Goal: Communication & Community: Connect with others

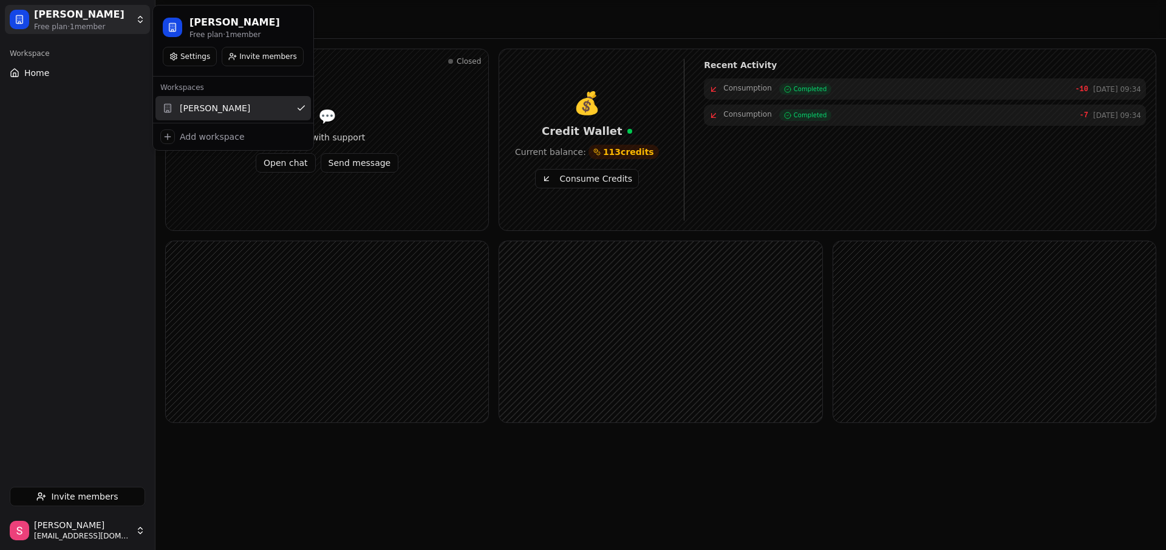
click at [78, 27] on html "Serhat SAYAT Free plan · 1 member Workspace Home Invite members Serhat sayat se…" at bounding box center [583, 275] width 1166 height 550
click at [109, 93] on html "[PERSON_NAME] Free plan · 1 member Workspace Home Invite members [PERSON_NAME] …" at bounding box center [583, 275] width 1166 height 550
click at [115, 29] on html "[PERSON_NAME] Free plan · 1 member Workspace Home Invite members [PERSON_NAME] …" at bounding box center [583, 275] width 1166 height 550
click at [245, 52] on button "Invite members" at bounding box center [262, 56] width 81 height 19
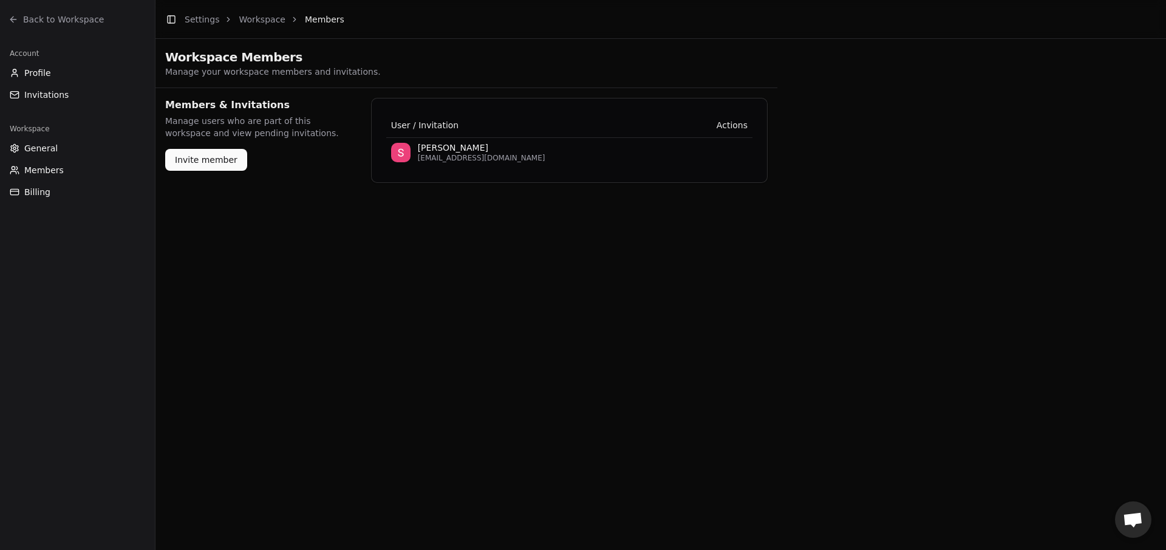
click at [190, 157] on button "Invite member" at bounding box center [206, 160] width 82 height 22
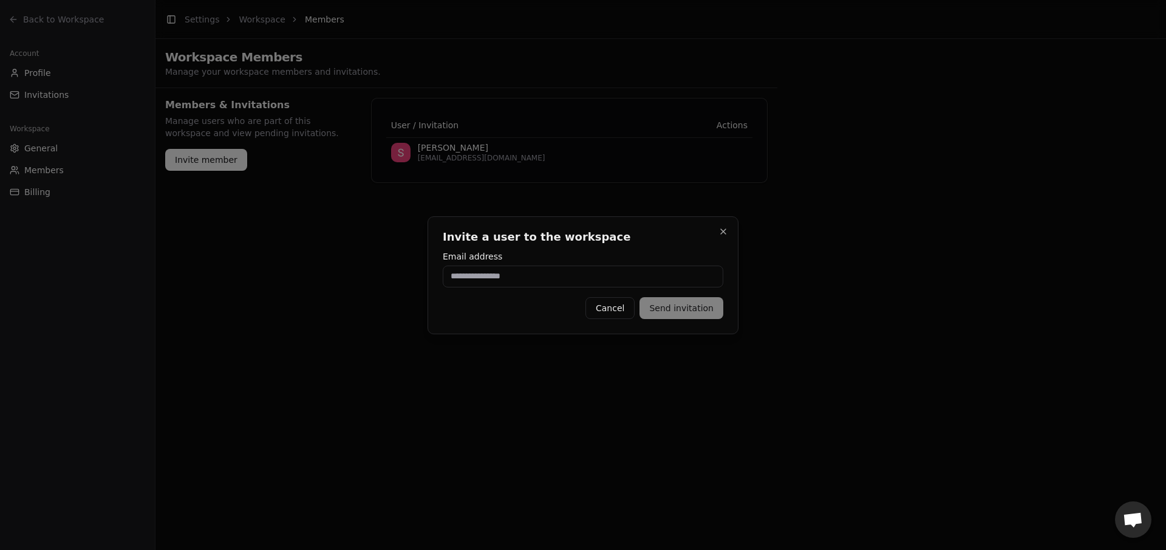
click at [541, 287] on div "Invite a user to the workspace Email address Cancel Send invitation Close" at bounding box center [583, 275] width 311 height 118
click at [541, 276] on input "Email address" at bounding box center [583, 276] width 281 height 22
click at [498, 278] on input "**********" at bounding box center [583, 276] width 281 height 22
type input "**********"
click at [698, 308] on button "Send invitation" at bounding box center [682, 308] width 84 height 22
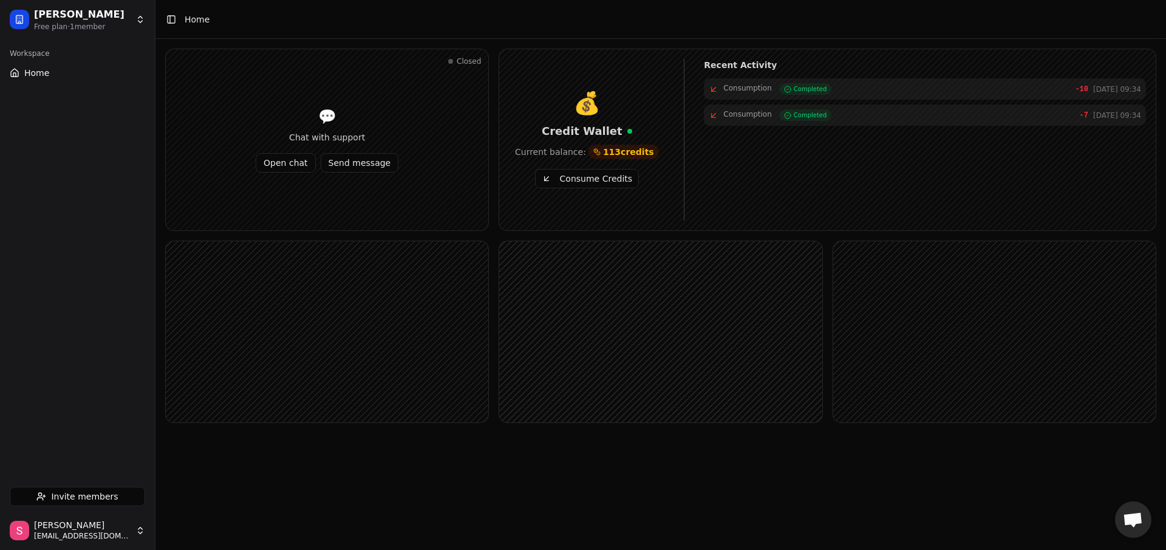
click at [64, 74] on button "Home" at bounding box center [77, 72] width 145 height 19
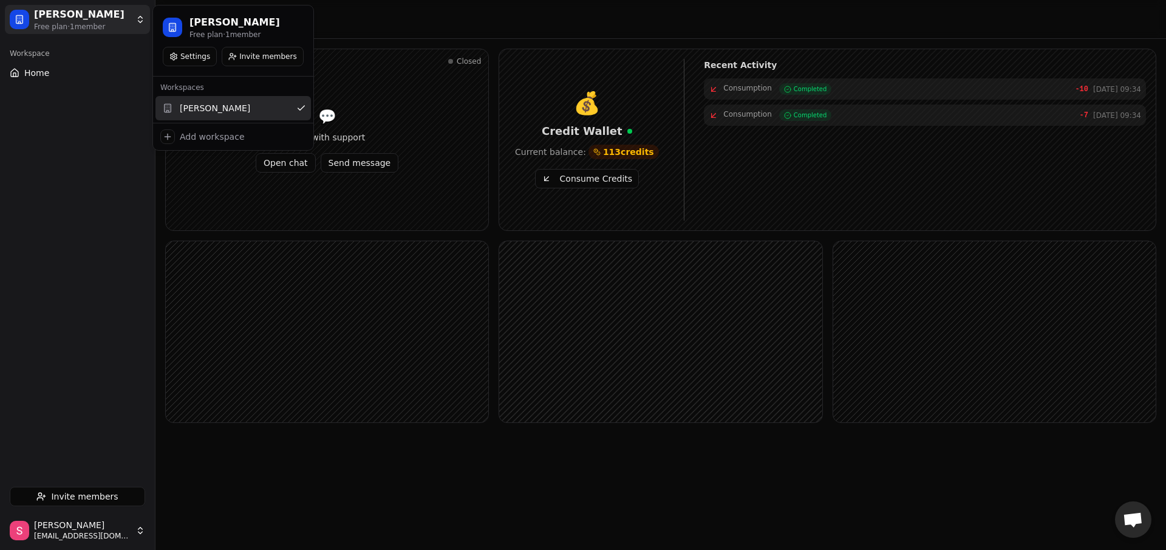
click at [82, 30] on html "[PERSON_NAME] Free plan · 1 member Workspace Home Invite members [PERSON_NAME] …" at bounding box center [583, 275] width 1166 height 550
click at [255, 56] on button "Invite members" at bounding box center [262, 56] width 81 height 19
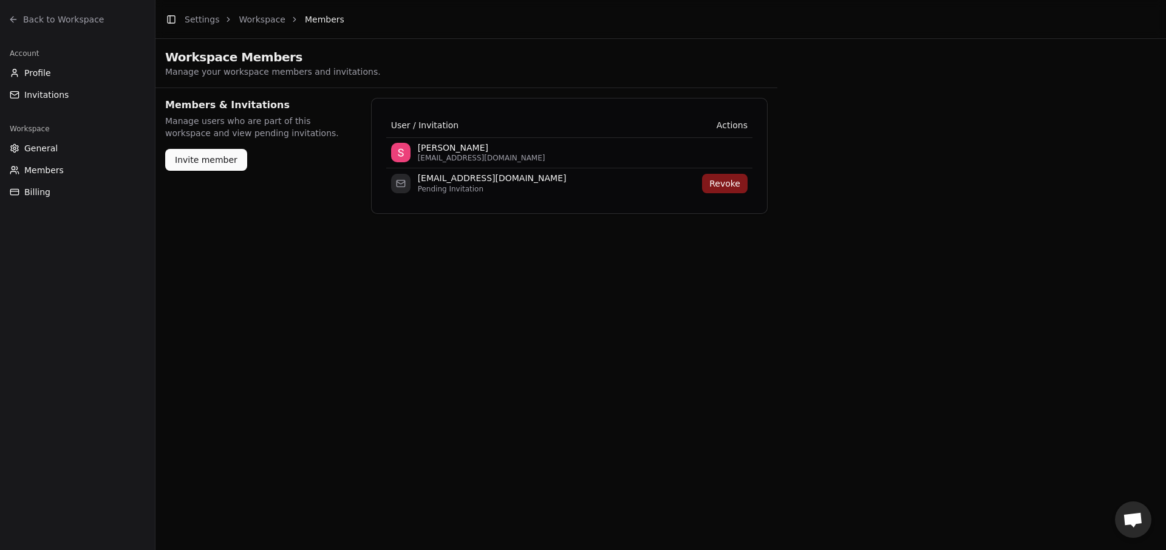
click at [460, 191] on span "Pending Invitation" at bounding box center [541, 189] width 246 height 10
